Goal: Task Accomplishment & Management: Complete application form

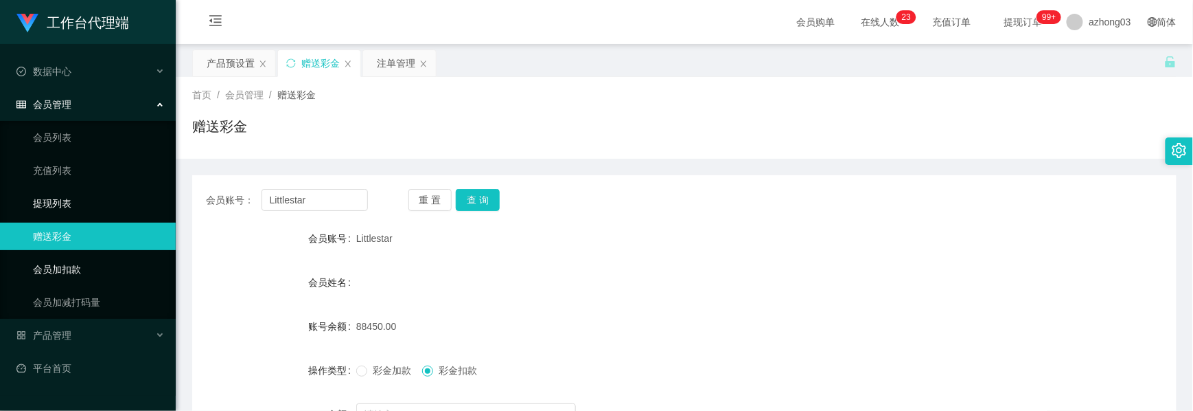
scroll to position [152, 0]
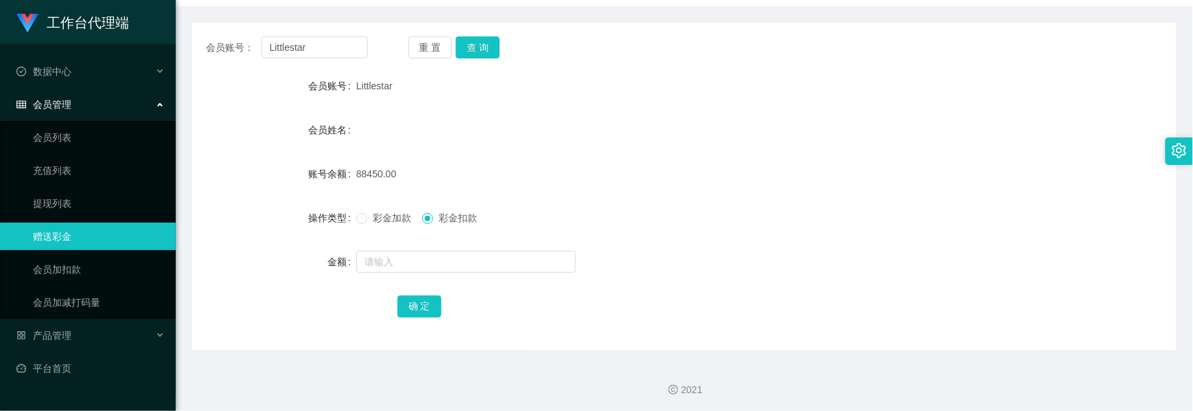
click at [91, 113] on div "会员管理" at bounding box center [88, 104] width 176 height 27
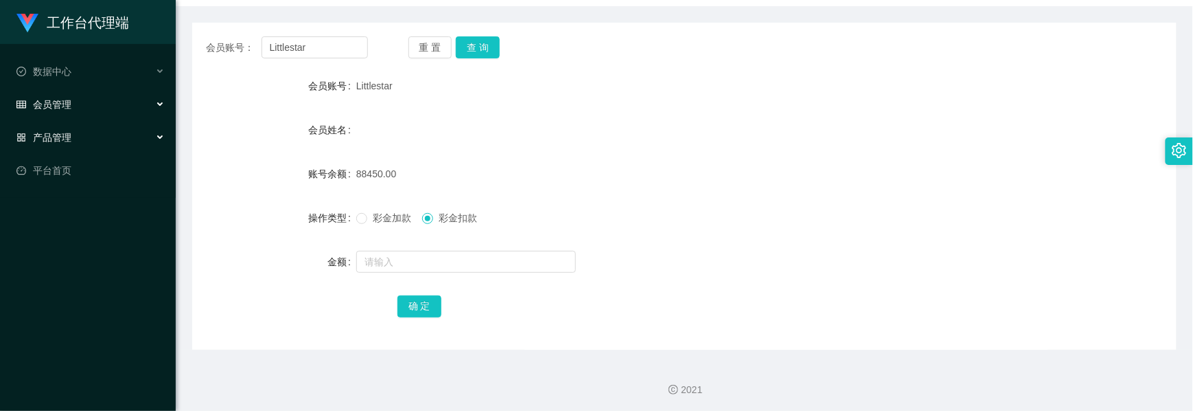
click at [78, 135] on div "产品管理" at bounding box center [88, 137] width 176 height 27
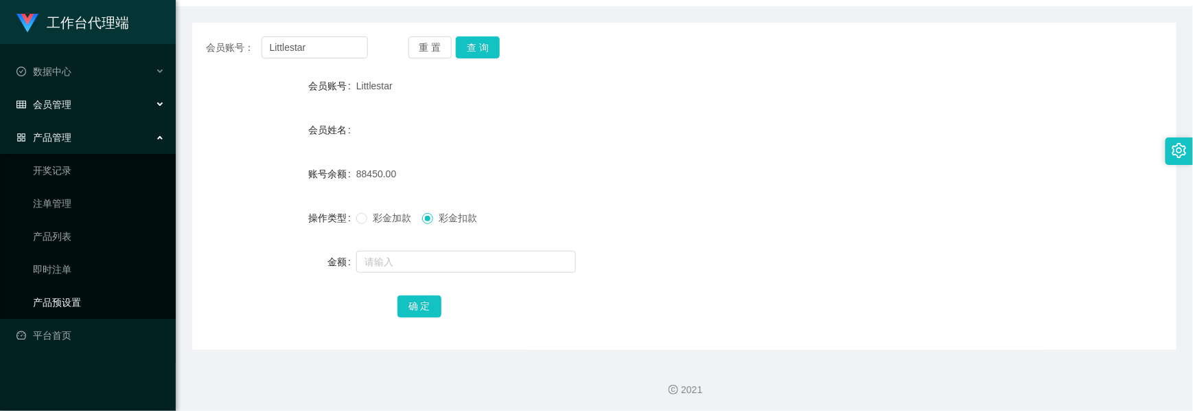
click at [99, 295] on link "产品预设置" at bounding box center [99, 301] width 132 height 27
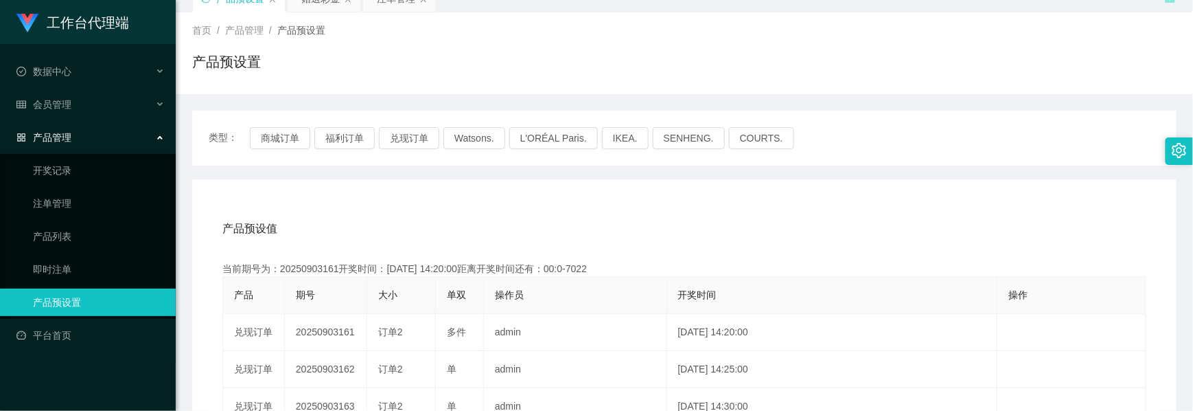
scroll to position [152, 0]
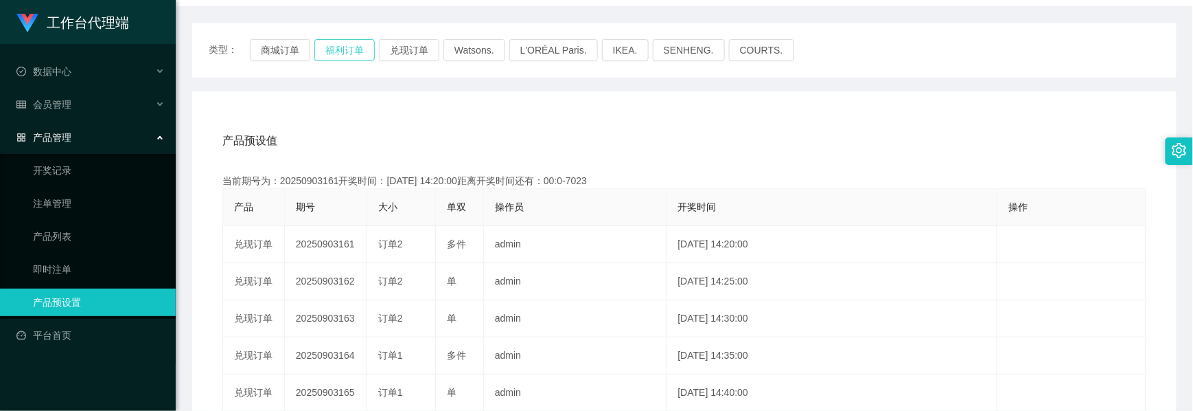
click at [347, 54] on button "福利订单" at bounding box center [344, 50] width 60 height 22
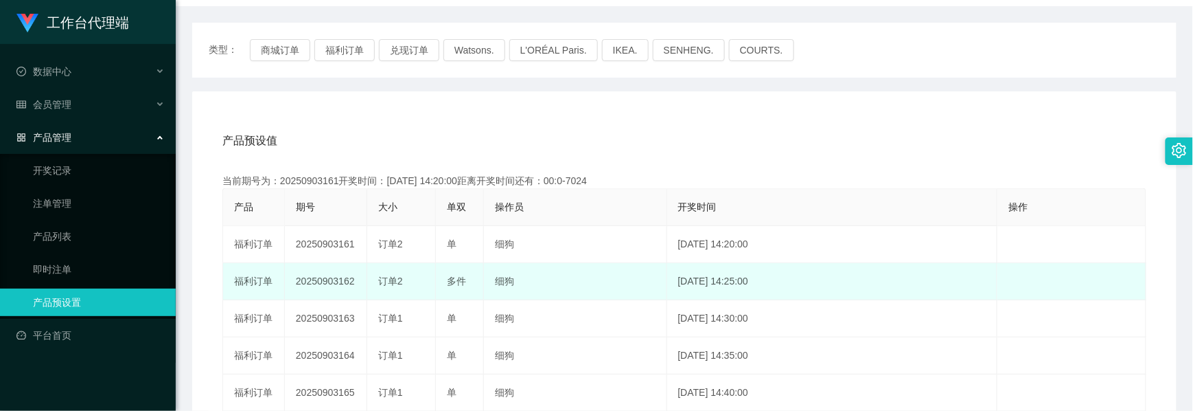
click at [331, 278] on td "20250903162" at bounding box center [326, 281] width 82 height 37
copy td "20250903162"
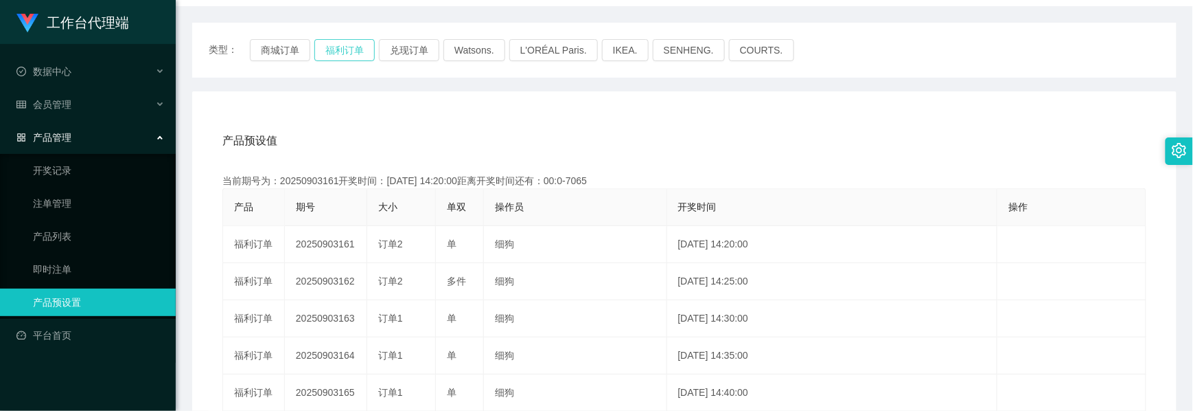
click at [349, 53] on button "福利订单" at bounding box center [344, 50] width 60 height 22
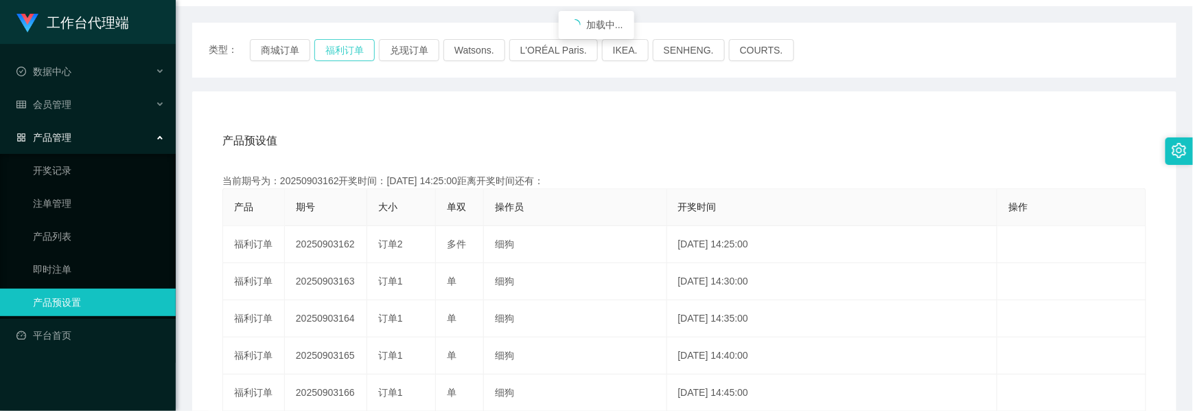
click at [349, 53] on button "福利订单" at bounding box center [344, 50] width 60 height 22
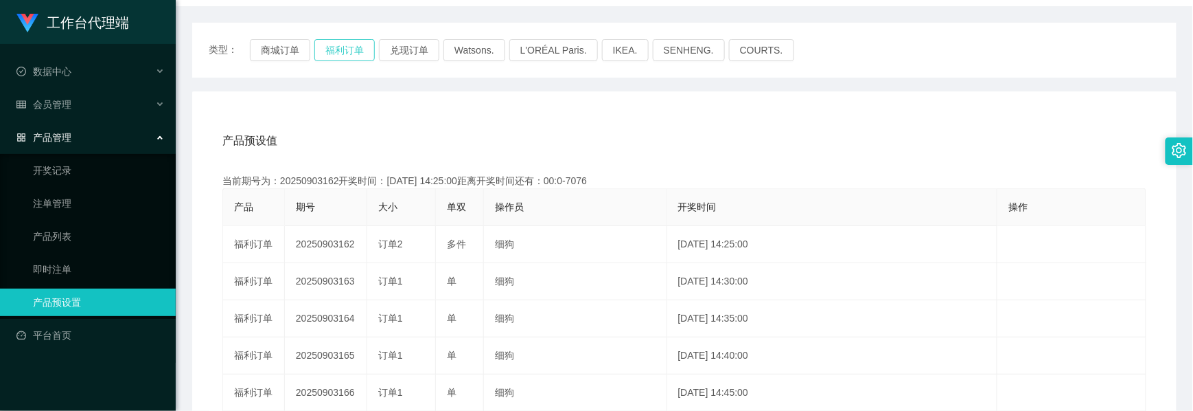
click at [349, 53] on button "福利订单" at bounding box center [344, 50] width 60 height 22
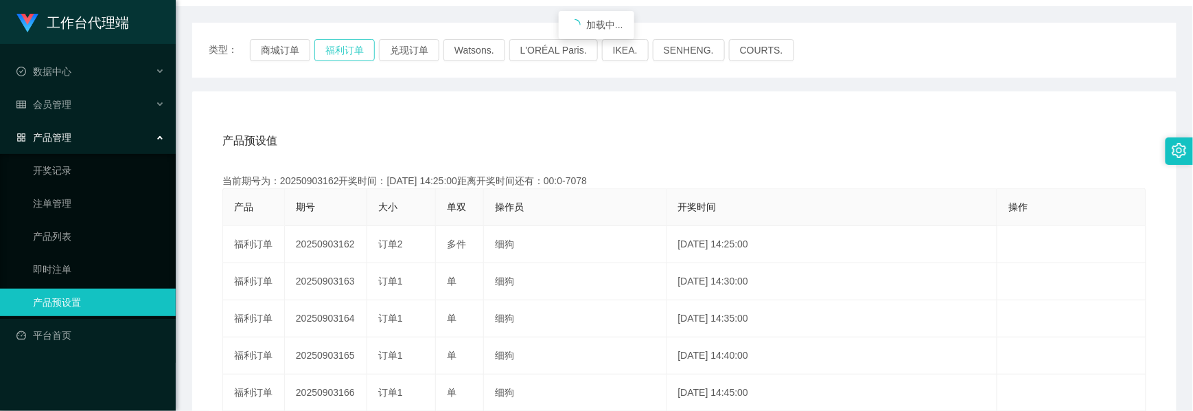
click at [349, 53] on button "福利订单" at bounding box center [344, 50] width 60 height 22
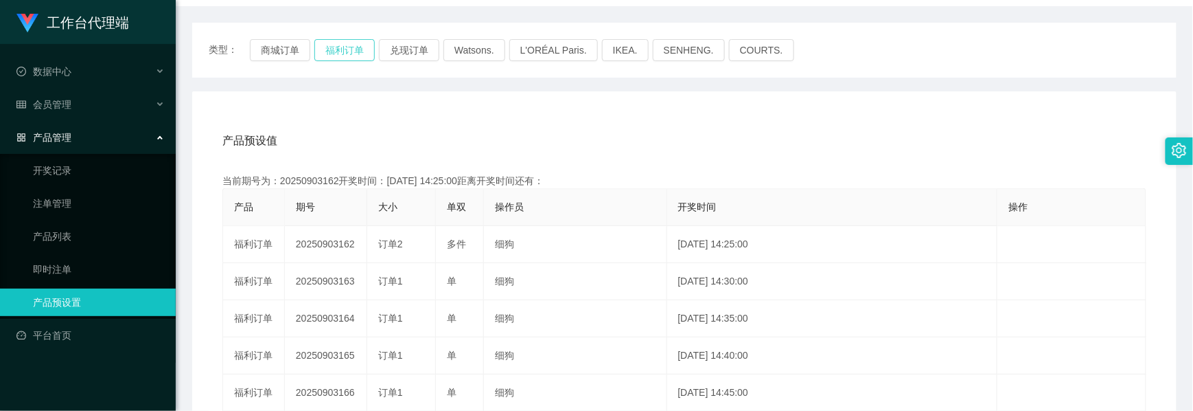
click at [349, 53] on button "福利订单" at bounding box center [344, 50] width 60 height 22
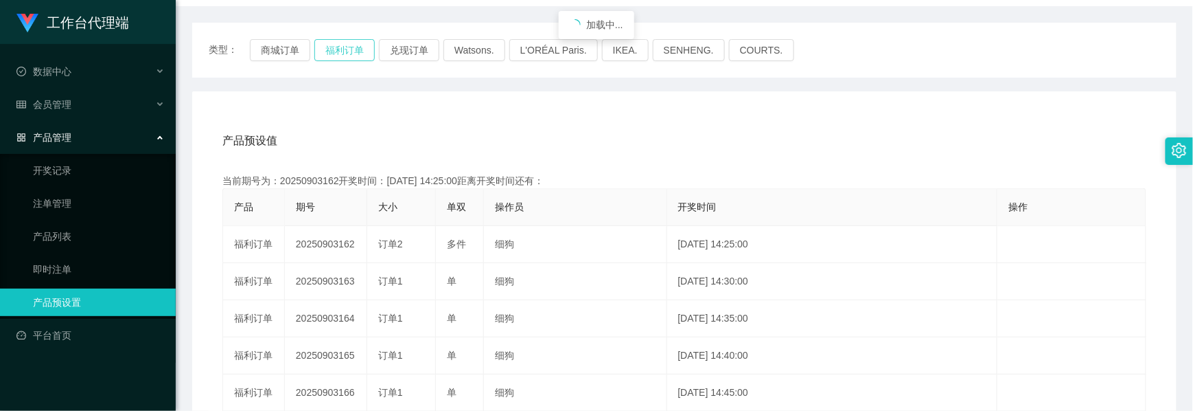
click at [349, 53] on button "福利订单" at bounding box center [344, 50] width 60 height 22
click at [59, 138] on div "产品管理" at bounding box center [88, 137] width 176 height 27
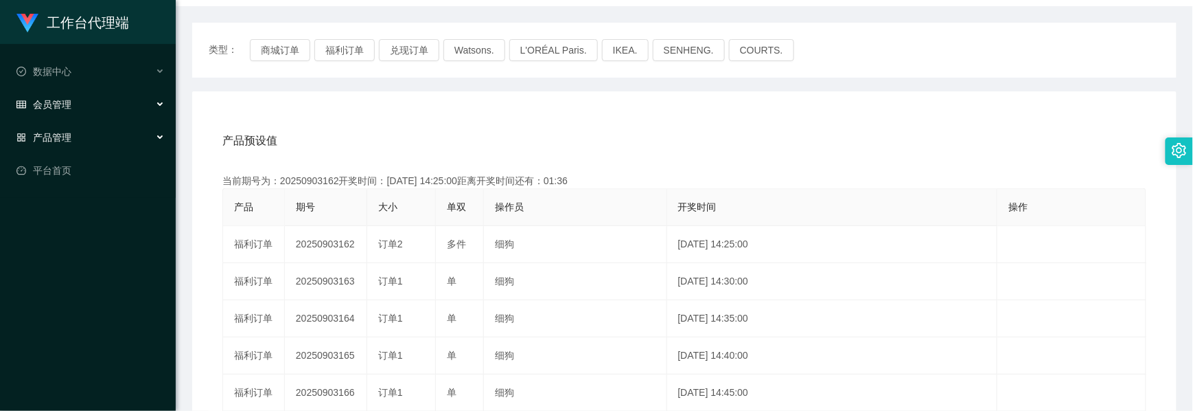
click at [73, 108] on div "会员管理" at bounding box center [88, 104] width 176 height 27
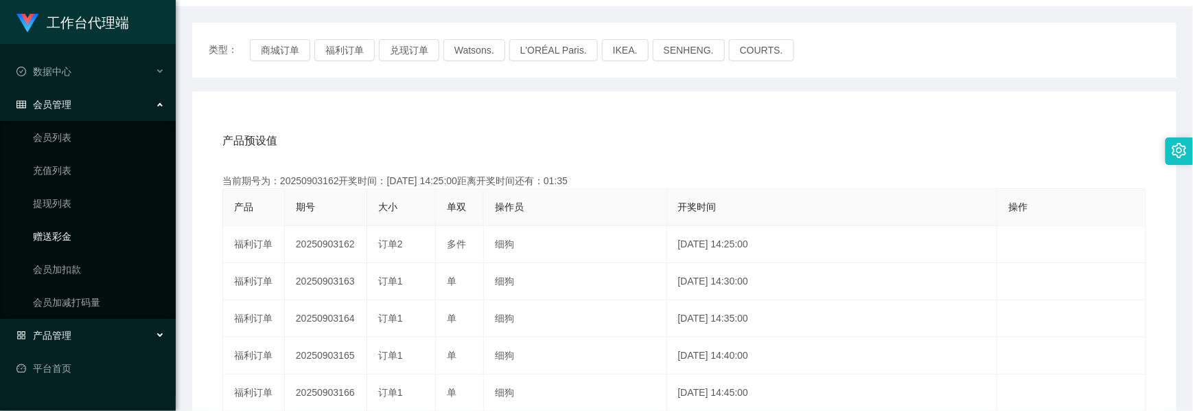
click at [60, 227] on link "赠送彩金" at bounding box center [99, 235] width 132 height 27
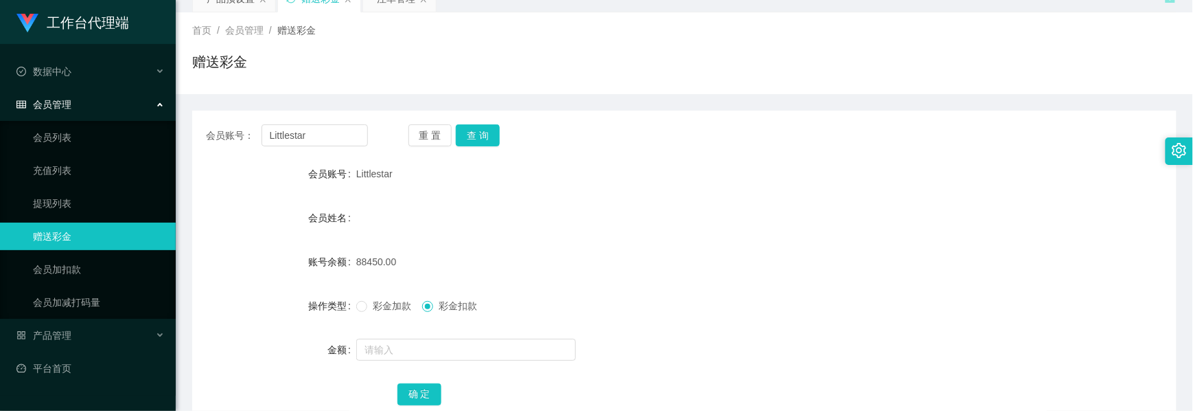
scroll to position [152, 0]
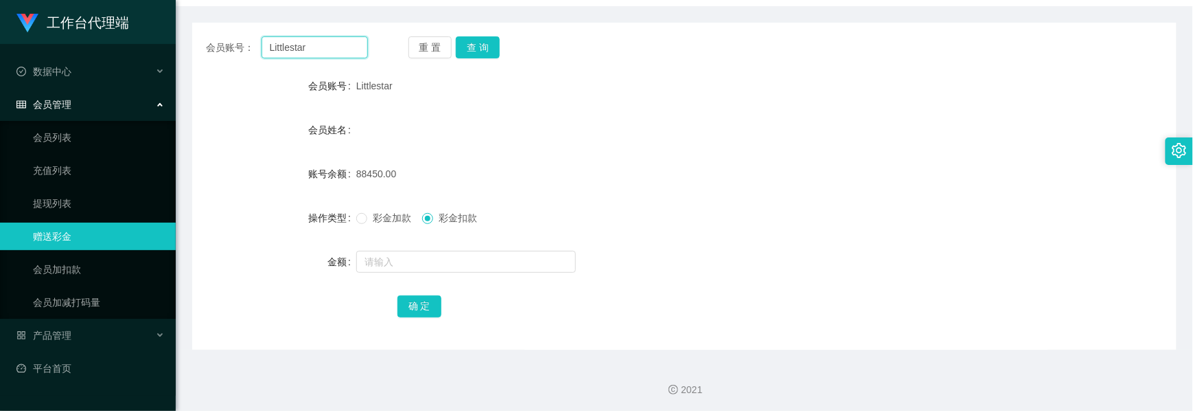
drag, startPoint x: 319, startPoint y: 52, endPoint x: 229, endPoint y: 52, distance: 89.3
click at [233, 49] on div "会员账号： Littlestar" at bounding box center [287, 47] width 162 height 22
paste input "ling3335"
type input "ling3335"
click at [495, 51] on button "查 询" at bounding box center [478, 47] width 44 height 22
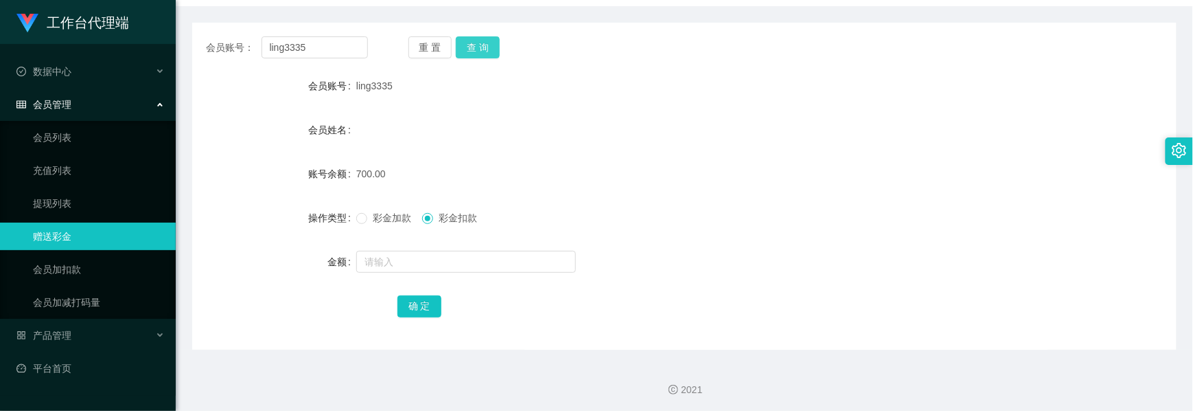
scroll to position [0, 0]
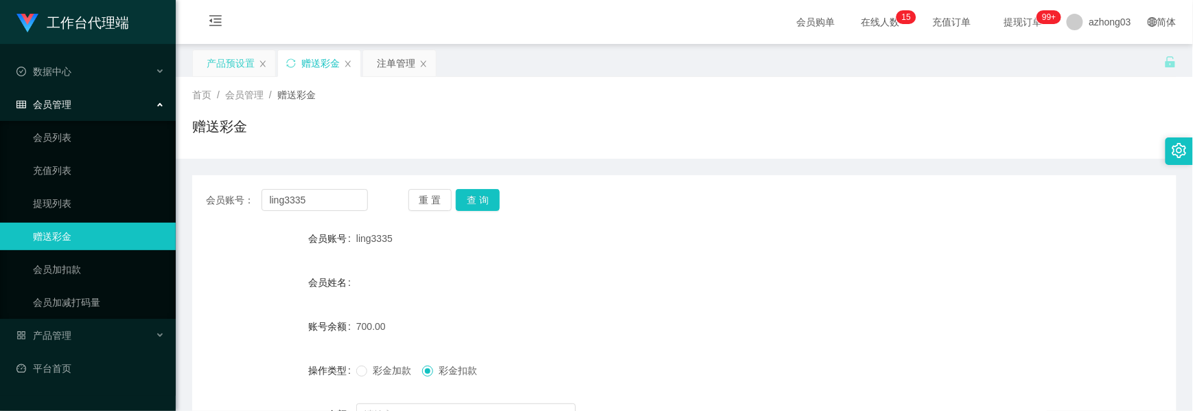
click at [251, 65] on div "产品预设置" at bounding box center [231, 63] width 48 height 26
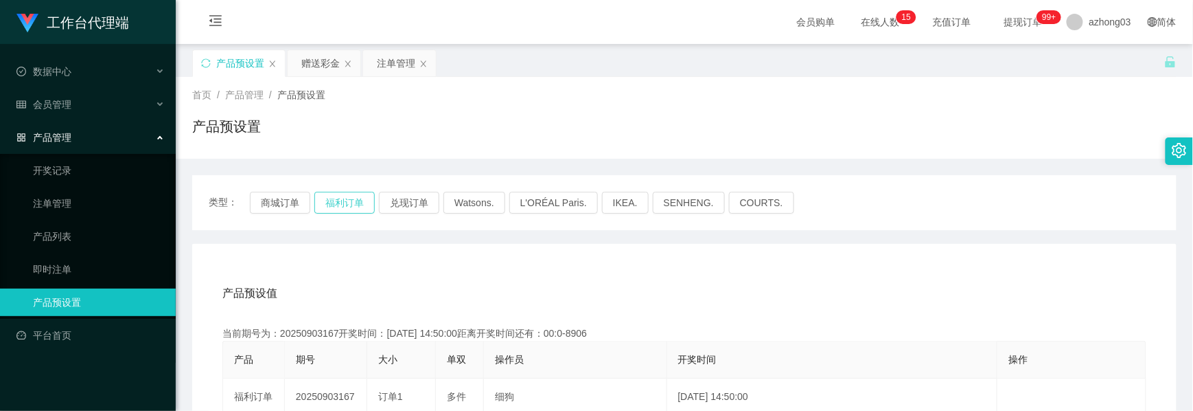
click at [324, 202] on button "福利订单" at bounding box center [344, 203] width 60 height 22
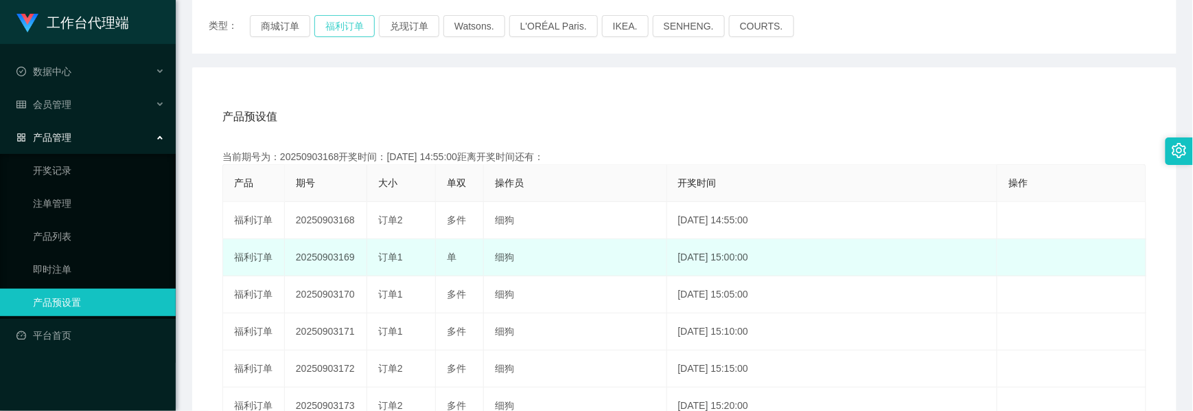
scroll to position [183, 0]
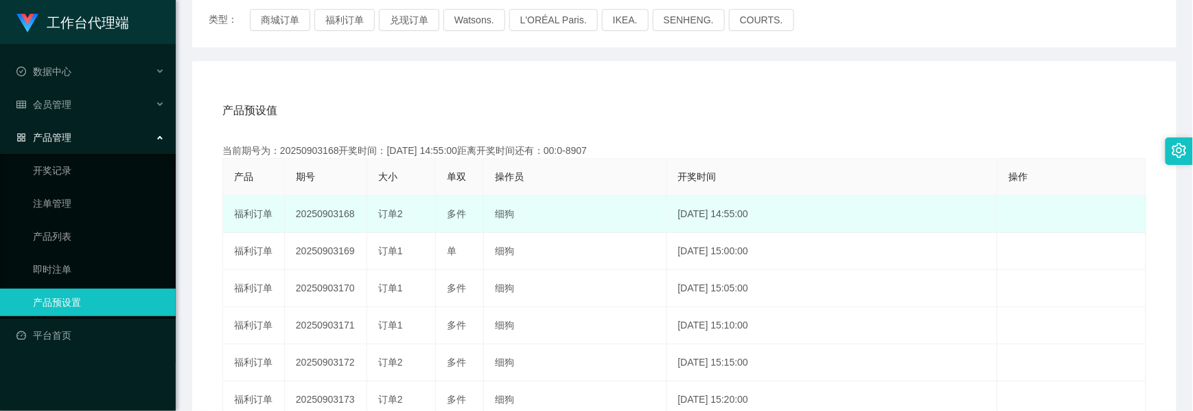
click at [338, 209] on td "20250903168" at bounding box center [326, 214] width 82 height 37
copy td "20250903168"
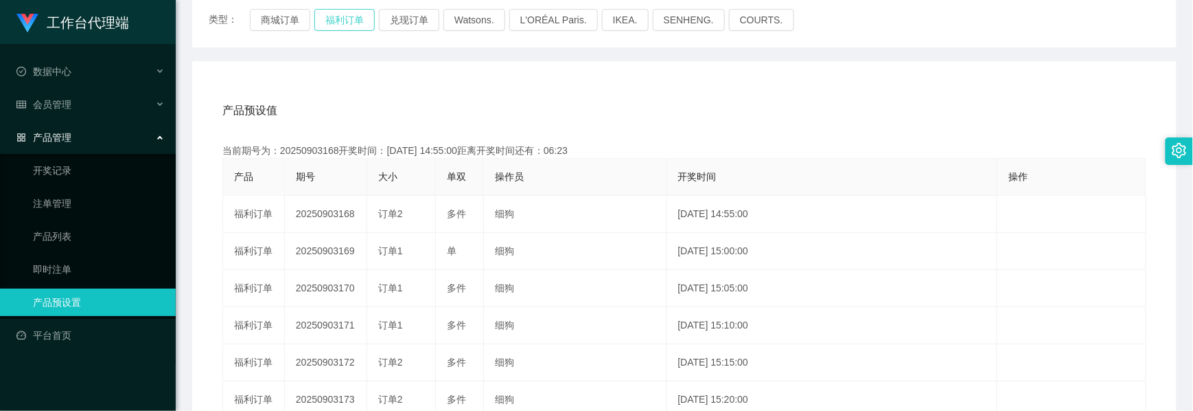
click at [341, 18] on button "福利订单" at bounding box center [344, 20] width 60 height 22
click at [342, 18] on button "福利订单" at bounding box center [344, 20] width 60 height 22
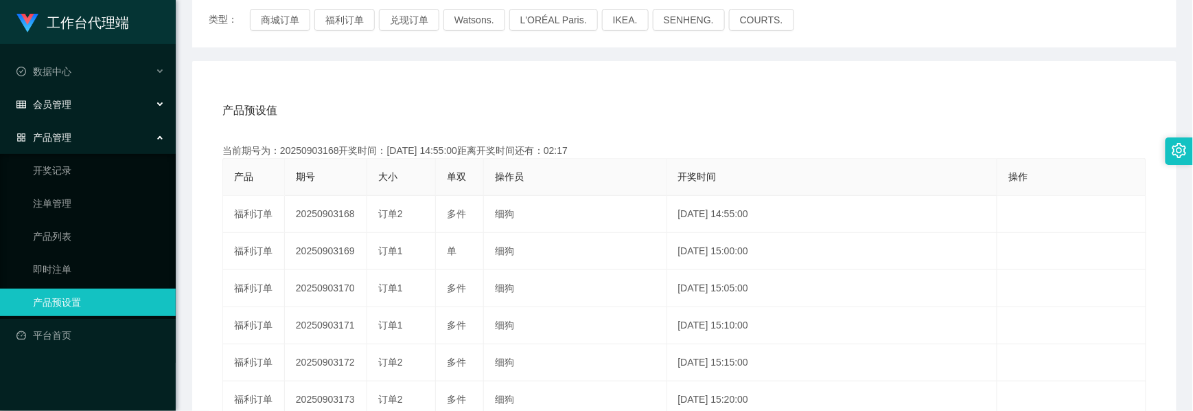
click at [63, 108] on div "会员管理" at bounding box center [88, 104] width 176 height 27
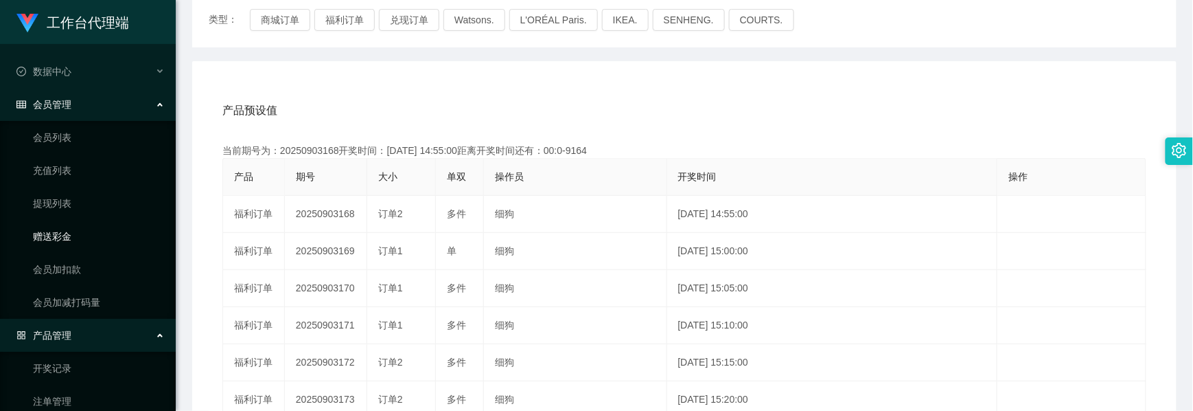
click at [56, 225] on link "赠送彩金" at bounding box center [99, 235] width 132 height 27
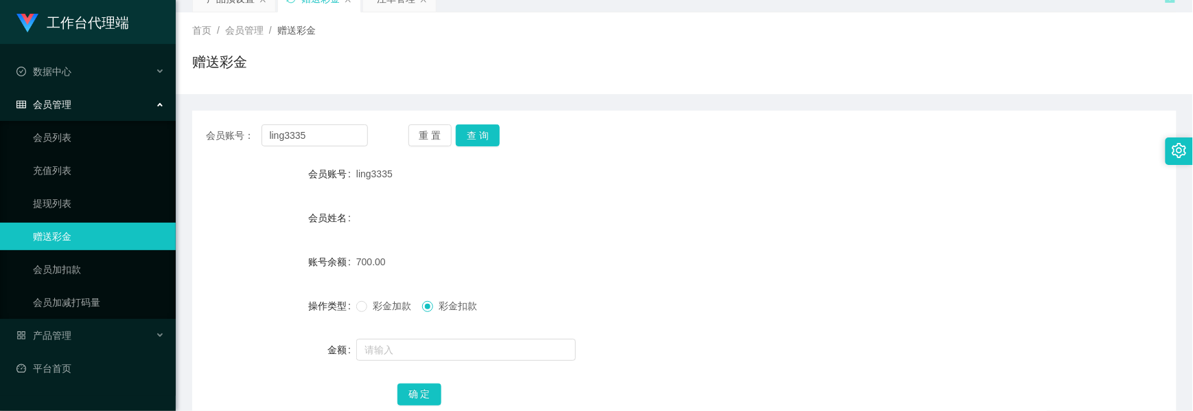
scroll to position [154, 0]
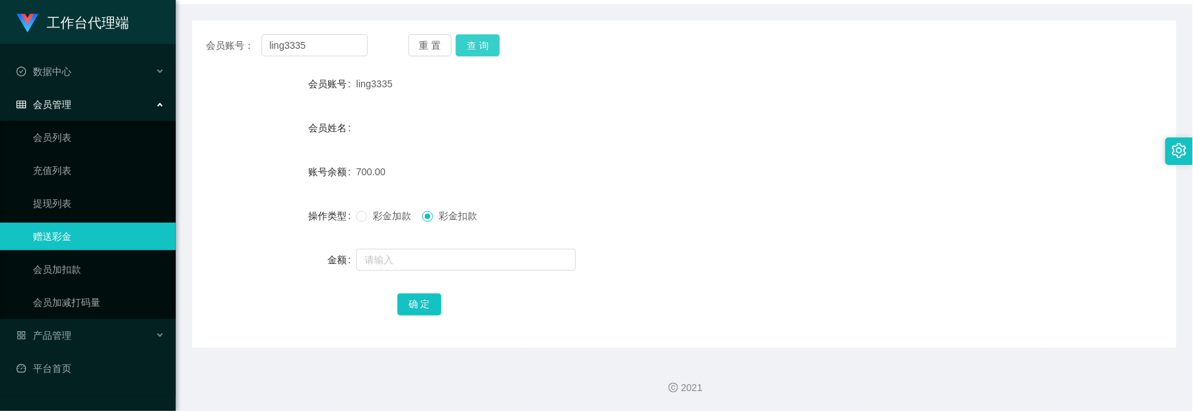
click at [464, 47] on button "查 询" at bounding box center [478, 45] width 44 height 22
click at [479, 47] on button "查 询" at bounding box center [478, 45] width 44 height 22
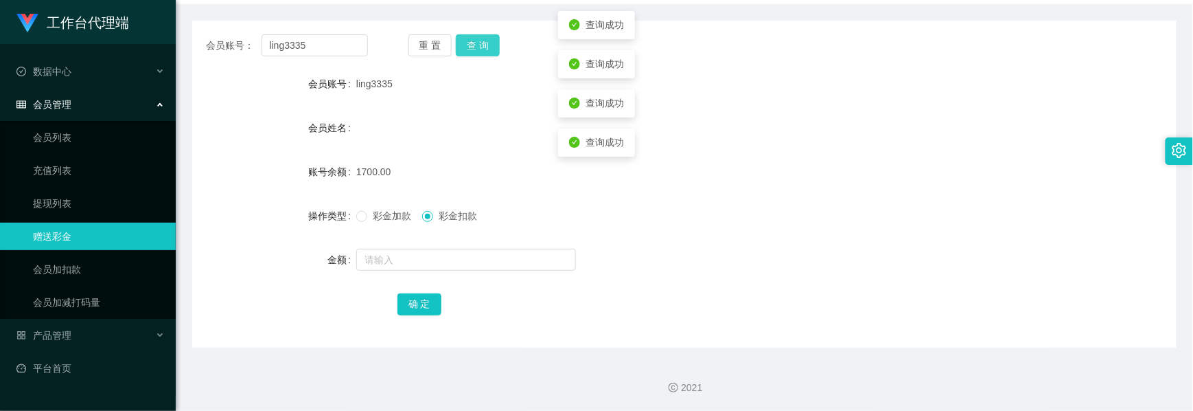
click at [479, 47] on button "查 询" at bounding box center [478, 45] width 44 height 22
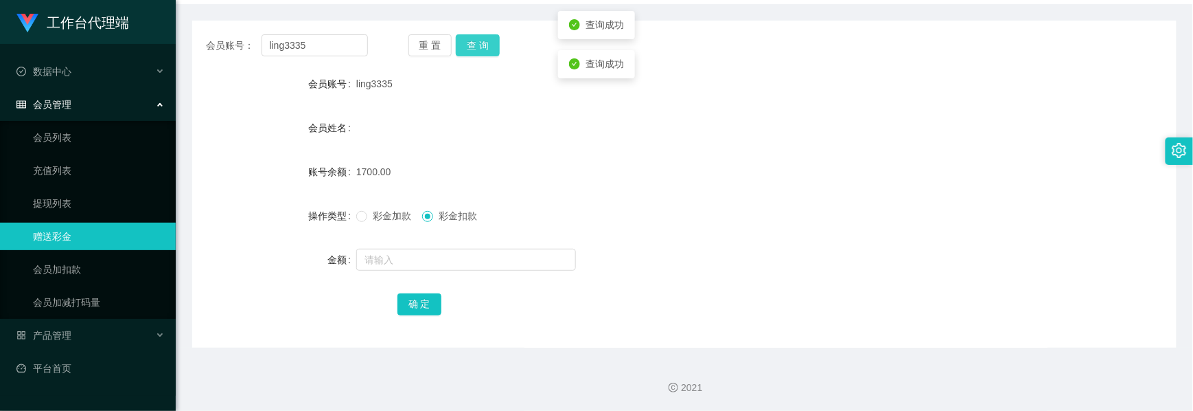
click at [479, 47] on button "查 询" at bounding box center [478, 45] width 44 height 22
click at [479, 47] on button "查 询" at bounding box center [485, 45] width 59 height 22
click at [479, 47] on button "查 询" at bounding box center [478, 45] width 44 height 22
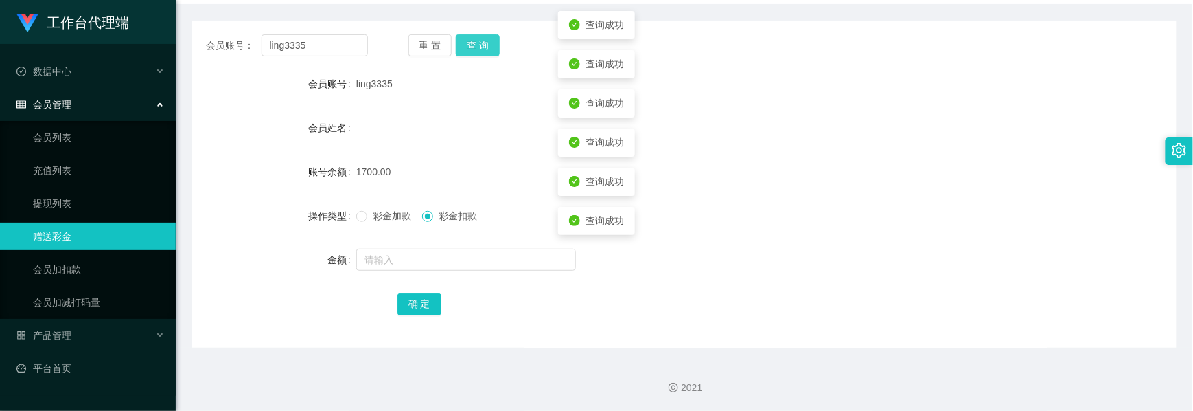
click at [479, 47] on button "查 询" at bounding box center [478, 45] width 44 height 22
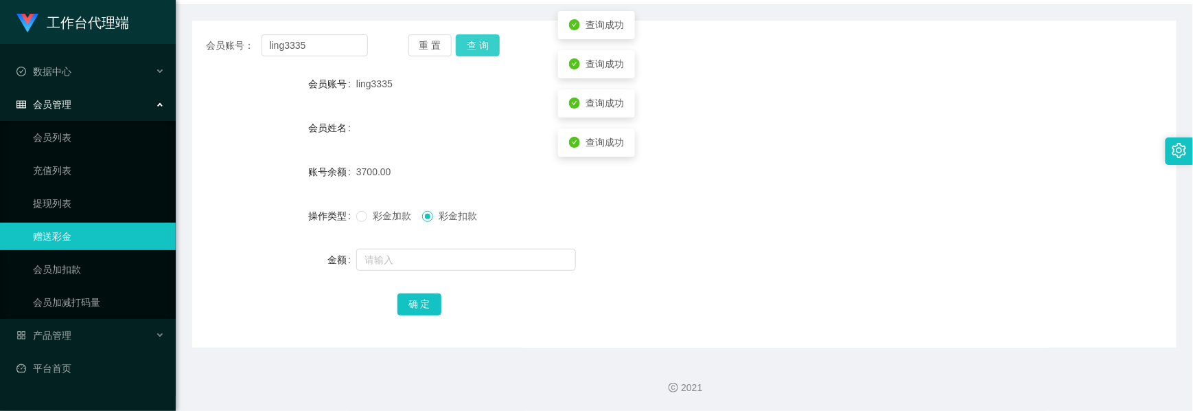
click at [479, 47] on button "查 询" at bounding box center [478, 45] width 44 height 22
